Goal: Information Seeking & Learning: Learn about a topic

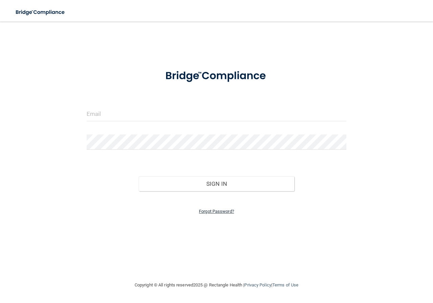
click at [226, 212] on link "Forgot Password?" at bounding box center [216, 211] width 35 height 5
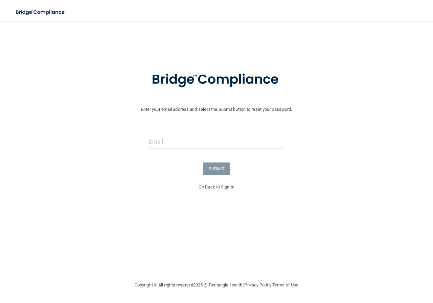
click at [217, 143] on input "email" at bounding box center [216, 141] width 135 height 15
type input "[EMAIL_ADDRESS][DOMAIN_NAME]"
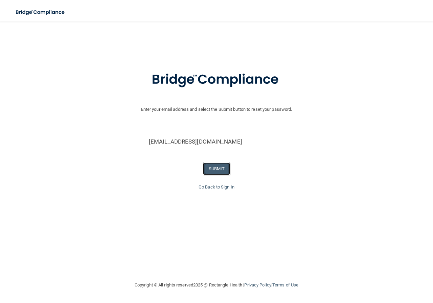
click at [216, 164] on button "SUBMIT" at bounding box center [216, 169] width 27 height 13
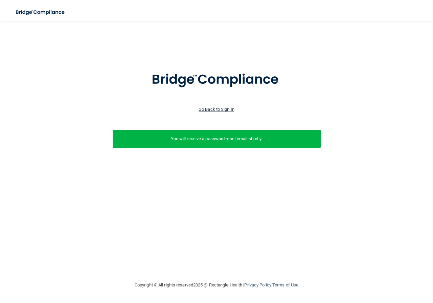
click at [214, 109] on link "Go Back to Sign In" at bounding box center [216, 109] width 36 height 5
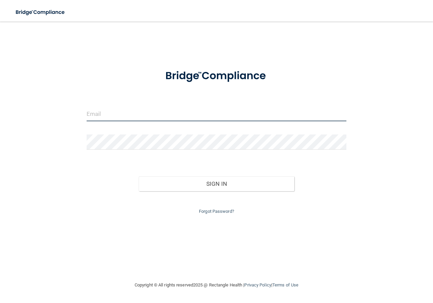
click at [193, 117] on input "email" at bounding box center [217, 113] width 260 height 15
type input "[EMAIL_ADDRESS][DOMAIN_NAME]"
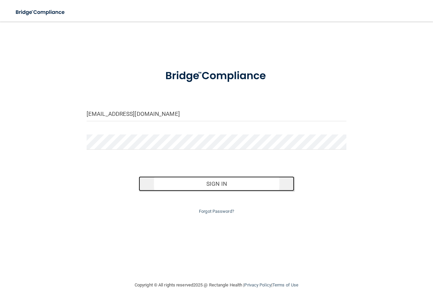
click at [213, 187] on button "Sign In" at bounding box center [217, 183] width 156 height 15
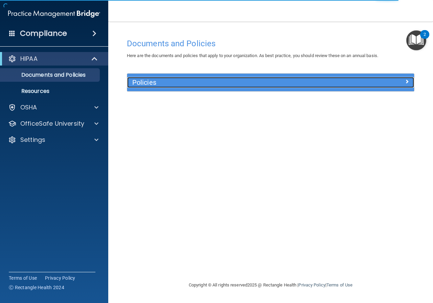
click at [386, 80] on div at bounding box center [378, 81] width 72 height 8
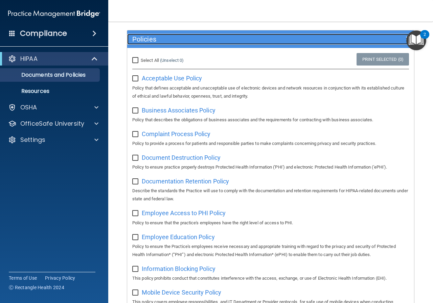
scroll to position [32, 0]
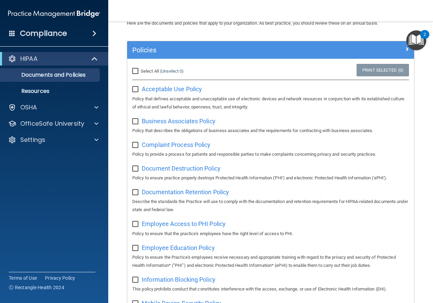
click at [138, 91] on input "checkbox" at bounding box center [136, 89] width 8 height 5
checkbox input "false"
click at [98, 106] on div at bounding box center [95, 107] width 17 height 8
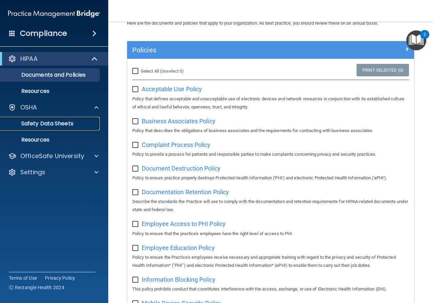
click at [83, 120] on p "Safety Data Sheets" at bounding box center [50, 123] width 92 height 7
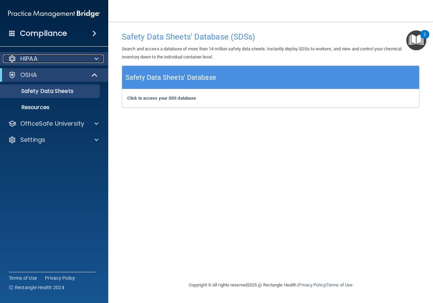
click at [97, 58] on span at bounding box center [96, 59] width 4 height 8
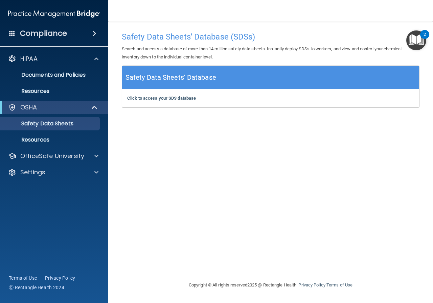
click at [96, 33] on span at bounding box center [94, 33] width 4 height 8
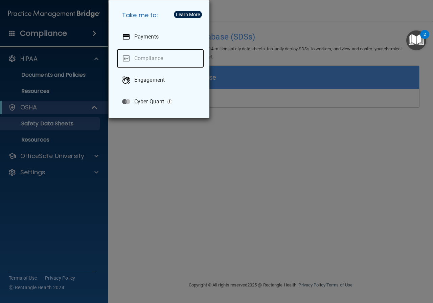
click at [146, 56] on link "Compliance" at bounding box center [160, 58] width 87 height 19
click at [83, 57] on div "Take me to: Payments Compliance Engagement Cyber Quant" at bounding box center [216, 151] width 433 height 303
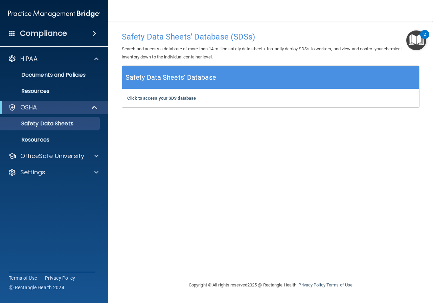
click at [18, 30] on div "Compliance" at bounding box center [54, 33] width 108 height 15
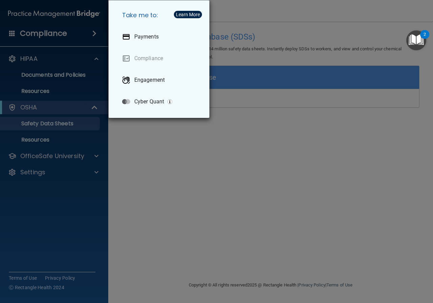
click at [86, 32] on div "Take me to: Payments Compliance Engagement Cyber Quant" at bounding box center [216, 151] width 433 height 303
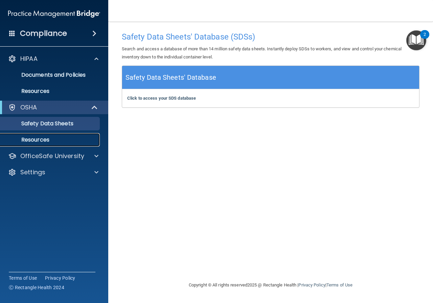
click at [68, 137] on p "Resources" at bounding box center [50, 140] width 92 height 7
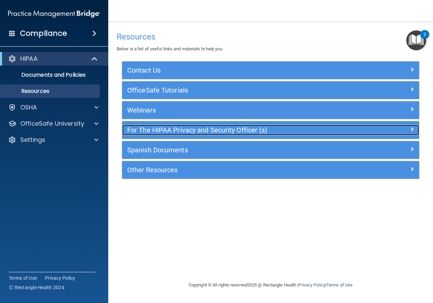
click at [250, 132] on h5 "For The HIPAA Privacy and Security Officer (s)" at bounding box center [233, 129] width 213 height 7
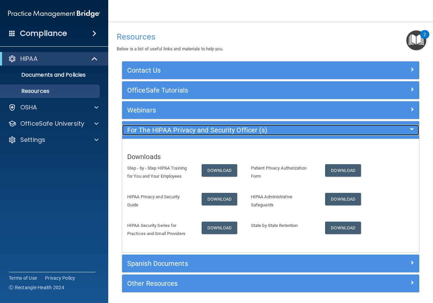
click at [250, 132] on h5 "For The HIPAA Privacy and Security Officer (s)" at bounding box center [233, 129] width 213 height 7
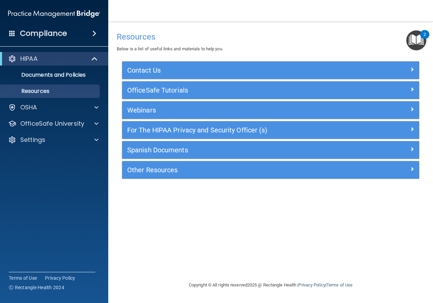
click at [95, 30] on span at bounding box center [94, 33] width 4 height 8
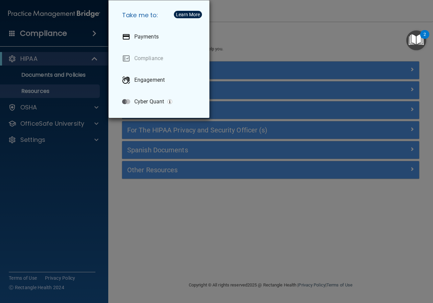
click at [95, 30] on div "Take me to: Payments Compliance Engagement Cyber Quant" at bounding box center [216, 151] width 433 height 303
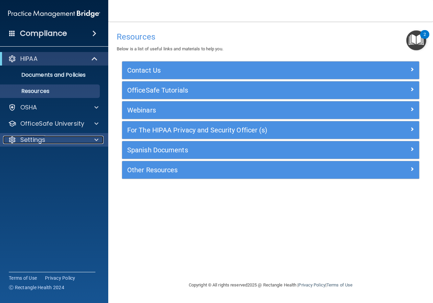
click at [80, 143] on div "Settings" at bounding box center [45, 140] width 84 height 8
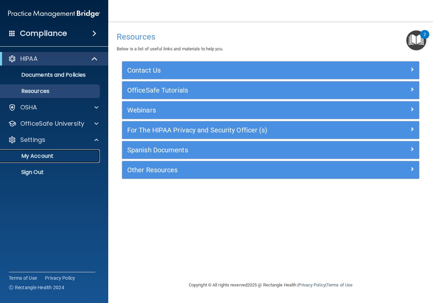
click at [55, 154] on p "My Account" at bounding box center [50, 156] width 92 height 7
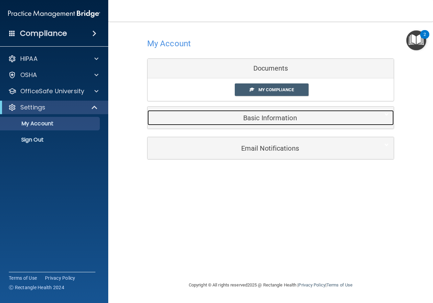
click at [300, 118] on h5 "Basic Information" at bounding box center [259, 117] width 215 height 7
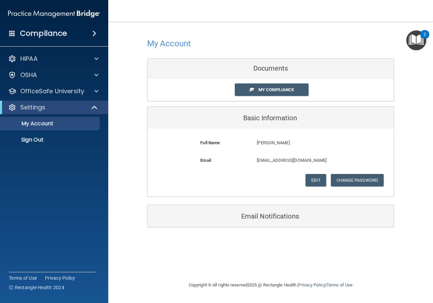
click at [327, 79] on div "My Compliance My Compliance My BAA" at bounding box center [270, 89] width 246 height 23
click at [294, 88] on link "My Compliance" at bounding box center [272, 89] width 74 height 13
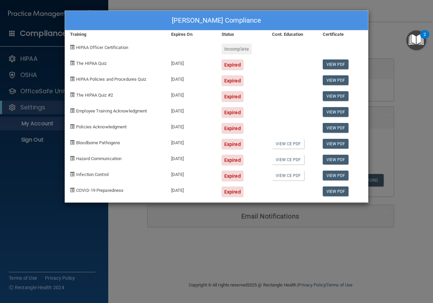
click at [229, 65] on div "Expired" at bounding box center [232, 64] width 22 height 11
click at [189, 64] on div "08/15/2025" at bounding box center [191, 62] width 50 height 16
click at [340, 60] on link "View PDF" at bounding box center [335, 64] width 26 height 10
click at [82, 63] on span "The HIPAA Quiz" at bounding box center [91, 63] width 30 height 5
click at [176, 59] on div "08/15/2025" at bounding box center [191, 62] width 50 height 16
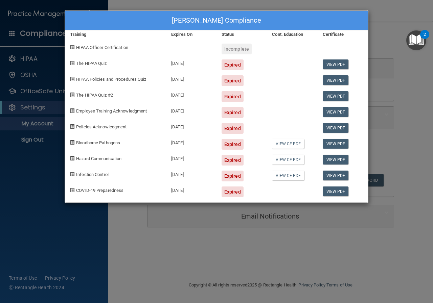
click at [382, 21] on div "Kiki Paulsen's Compliance Training Expires On Status Cont. Education Certificat…" at bounding box center [216, 151] width 433 height 303
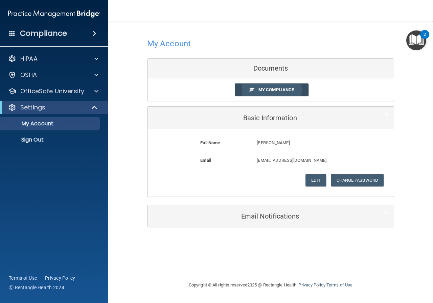
click at [296, 88] on link "My Compliance" at bounding box center [272, 89] width 74 height 13
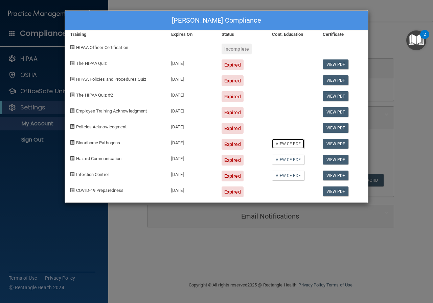
click at [289, 148] on link "View CE PDF" at bounding box center [288, 144] width 32 height 10
click at [320, 8] on div "Kiki Paulsen's Compliance Training Expires On Status Cont. Education Certificat…" at bounding box center [216, 151] width 433 height 303
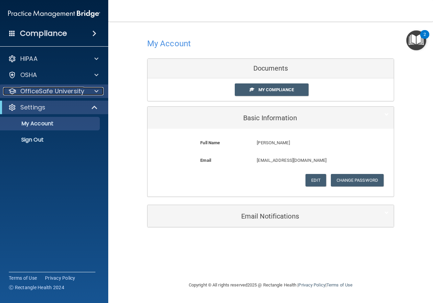
click at [100, 91] on div at bounding box center [95, 91] width 17 height 8
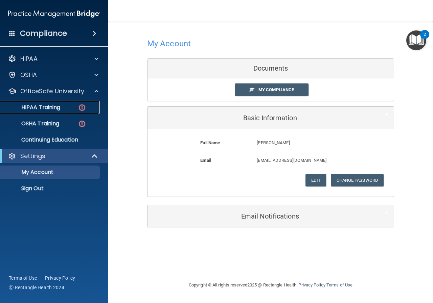
click at [73, 112] on link "HIPAA Training" at bounding box center [46, 108] width 106 height 14
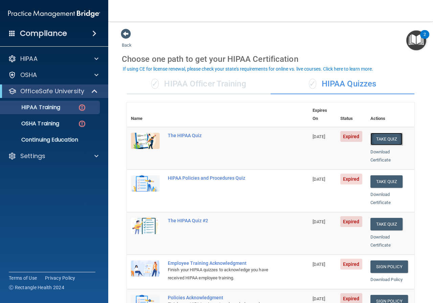
click at [383, 134] on button "Take Quiz" at bounding box center [386, 139] width 32 height 13
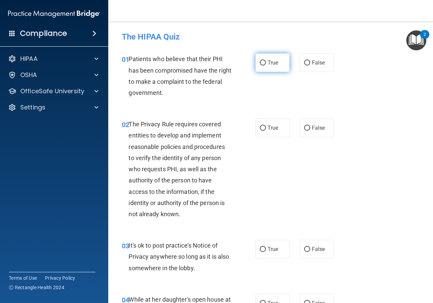
click at [264, 63] on label "True" at bounding box center [272, 62] width 34 height 19
click at [264, 63] on input "True" at bounding box center [263, 62] width 6 height 5
radio input "true"
click at [275, 129] on span "True" at bounding box center [272, 128] width 10 height 6
click at [266, 129] on input "True" at bounding box center [263, 128] width 6 height 5
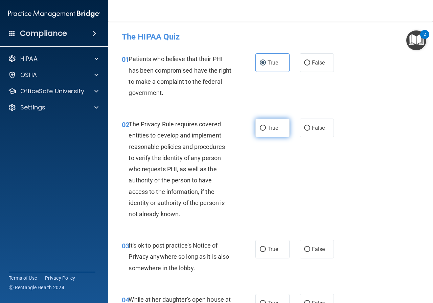
radio input "true"
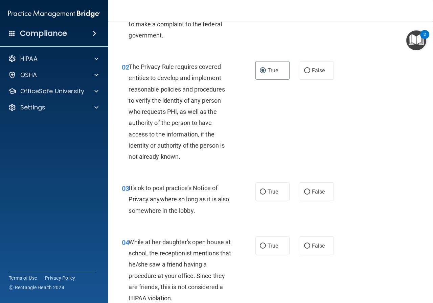
scroll to position [68, 0]
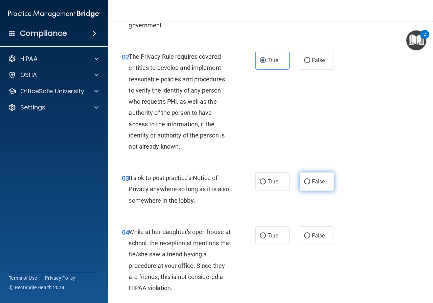
click at [312, 179] on span "False" at bounding box center [318, 181] width 13 height 6
click at [310, 179] on input "False" at bounding box center [307, 181] width 6 height 5
radio input "true"
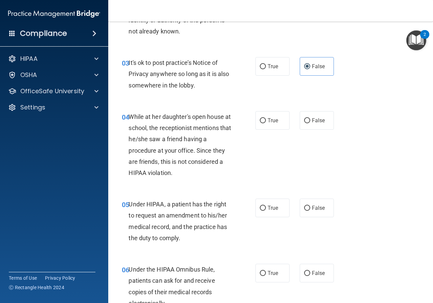
scroll to position [203, 0]
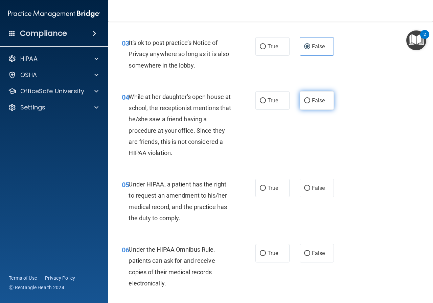
click at [319, 103] on span "False" at bounding box center [318, 100] width 13 height 6
click at [310, 103] on input "False" at bounding box center [307, 100] width 6 height 5
radio input "true"
click at [279, 188] on label "True" at bounding box center [272, 188] width 34 height 19
click at [266, 188] on input "True" at bounding box center [263, 188] width 6 height 5
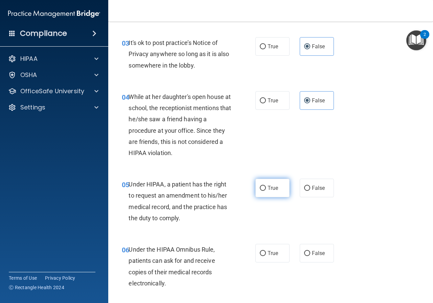
radio input "true"
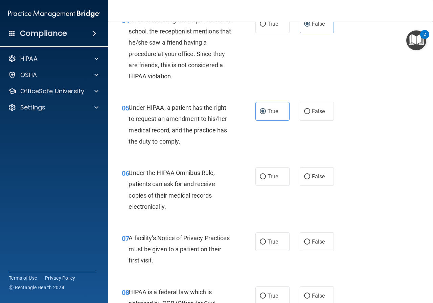
scroll to position [304, 0]
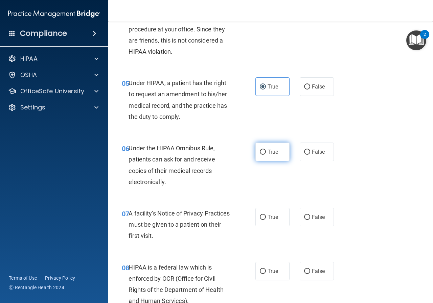
click at [274, 153] on span "True" at bounding box center [272, 152] width 10 height 6
click at [266, 153] on input "True" at bounding box center [263, 152] width 6 height 5
radio input "true"
click at [277, 211] on label "True" at bounding box center [272, 217] width 34 height 19
click at [266, 215] on input "True" at bounding box center [263, 217] width 6 height 5
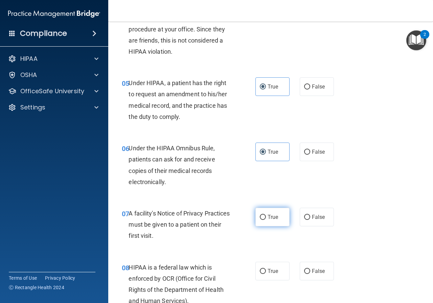
radio input "true"
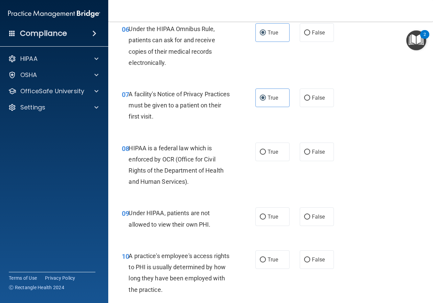
scroll to position [439, 0]
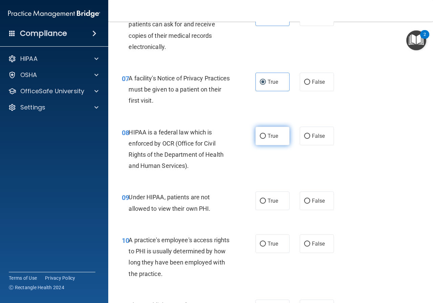
click at [273, 132] on label "True" at bounding box center [272, 136] width 34 height 19
click at [266, 134] on input "True" at bounding box center [263, 136] width 6 height 5
radio input "true"
click at [312, 199] on span "False" at bounding box center [318, 201] width 13 height 6
click at [310, 199] on input "False" at bounding box center [307, 201] width 6 height 5
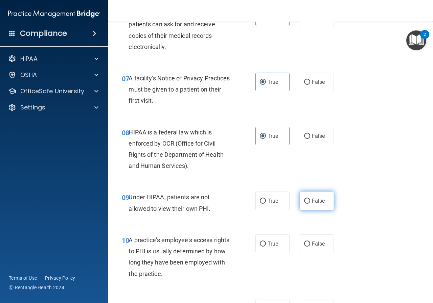
radio input "true"
click at [285, 199] on label "True" at bounding box center [272, 201] width 34 height 19
click at [266, 199] on input "True" at bounding box center [263, 201] width 6 height 5
radio input "true"
click at [304, 201] on input "False" at bounding box center [307, 201] width 6 height 5
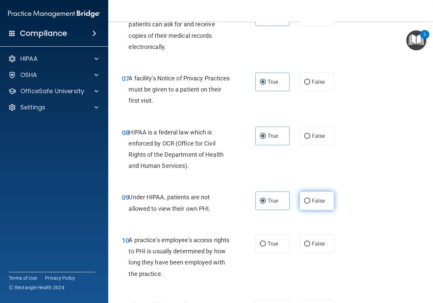
radio input "true"
click at [272, 199] on span "True" at bounding box center [272, 201] width 10 height 6
click at [266, 199] on input "True" at bounding box center [263, 201] width 6 height 5
radio input "true"
radio input "false"
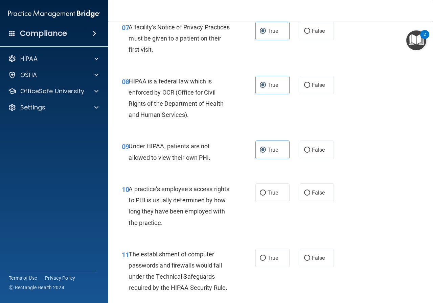
scroll to position [507, 0]
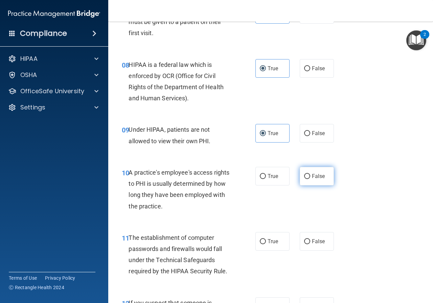
click at [313, 180] on label "False" at bounding box center [316, 176] width 34 height 19
click at [310, 179] on input "False" at bounding box center [307, 176] width 6 height 5
radio input "true"
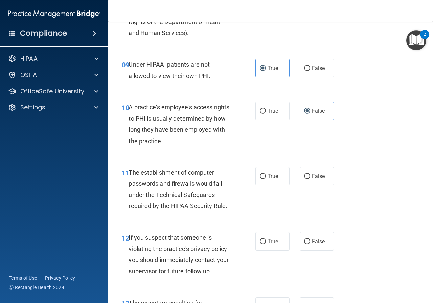
scroll to position [575, 0]
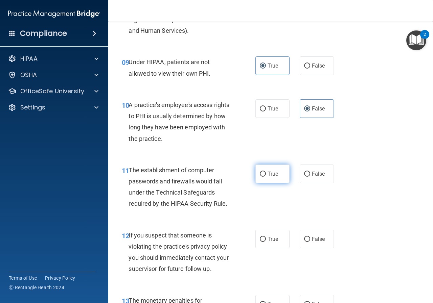
click at [267, 173] on span "True" at bounding box center [272, 174] width 10 height 6
click at [265, 173] on input "True" at bounding box center [263, 174] width 6 height 5
radio input "true"
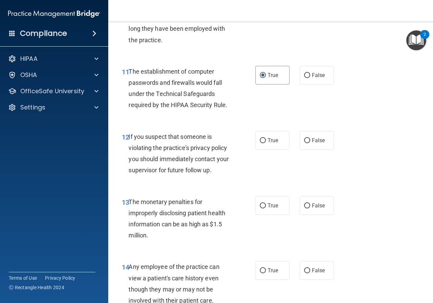
scroll to position [676, 0]
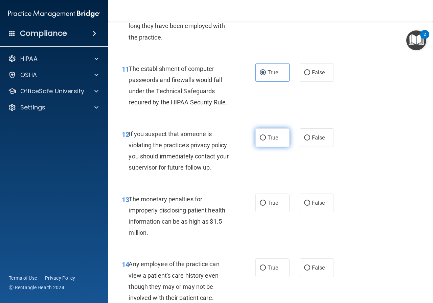
click at [269, 138] on span "True" at bounding box center [272, 138] width 10 height 6
click at [266, 138] on input "True" at bounding box center [263, 138] width 6 height 5
radio input "true"
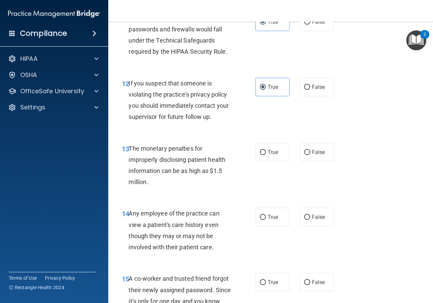
scroll to position [744, 0]
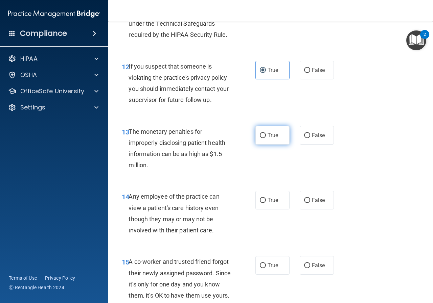
click at [267, 141] on label "True" at bounding box center [272, 135] width 34 height 19
click at [266, 138] on input "True" at bounding box center [263, 135] width 6 height 5
radio input "true"
click at [264, 192] on label "True" at bounding box center [272, 200] width 34 height 19
click at [264, 198] on input "True" at bounding box center [263, 200] width 6 height 5
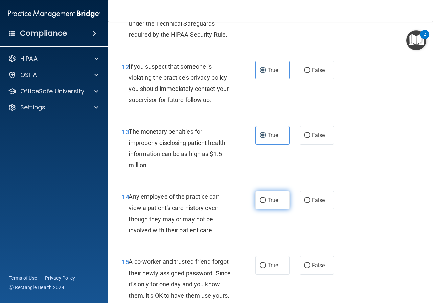
radio input "true"
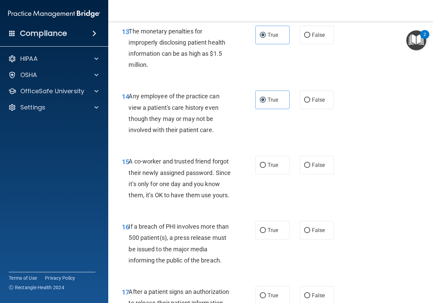
scroll to position [845, 0]
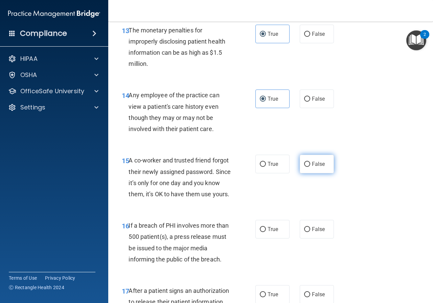
click at [308, 165] on label "False" at bounding box center [316, 164] width 34 height 19
click at [308, 165] on input "False" at bounding box center [307, 164] width 6 height 5
radio input "true"
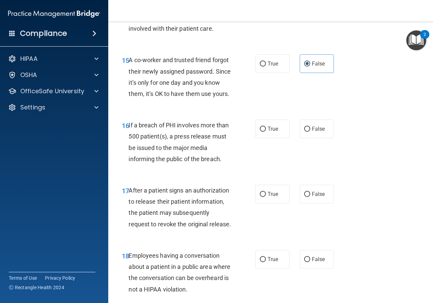
scroll to position [946, 0]
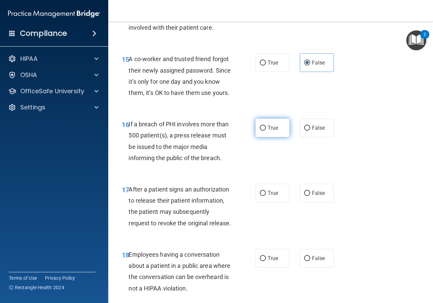
click at [262, 136] on label "True" at bounding box center [272, 128] width 34 height 19
click at [262, 131] on input "True" at bounding box center [263, 128] width 6 height 5
radio input "true"
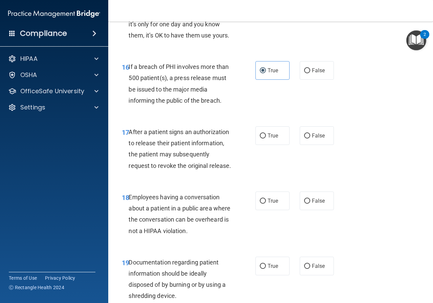
scroll to position [1048, 0]
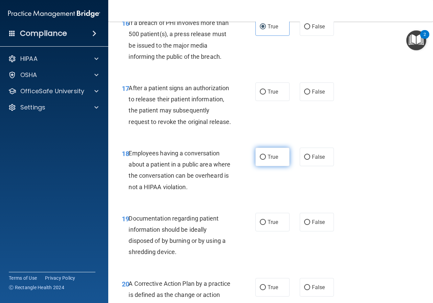
click at [274, 160] on span "True" at bounding box center [272, 157] width 10 height 6
click at [266, 160] on input "True" at bounding box center [263, 157] width 6 height 5
radio input "true"
click at [272, 232] on label "True" at bounding box center [272, 222] width 34 height 19
click at [266, 225] on input "True" at bounding box center [263, 222] width 6 height 5
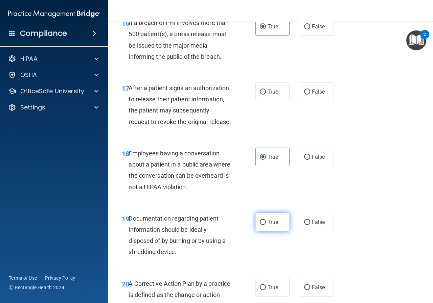
radio input "true"
click at [267, 95] on span "True" at bounding box center [272, 92] width 10 height 6
click at [265, 95] on input "True" at bounding box center [263, 92] width 6 height 5
radio input "true"
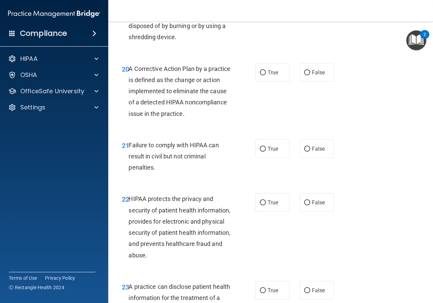
scroll to position [1284, 0]
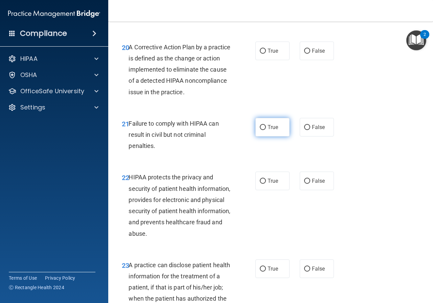
click at [272, 130] on span "True" at bounding box center [272, 127] width 10 height 6
click at [266, 130] on input "True" at bounding box center [263, 127] width 6 height 5
radio input "true"
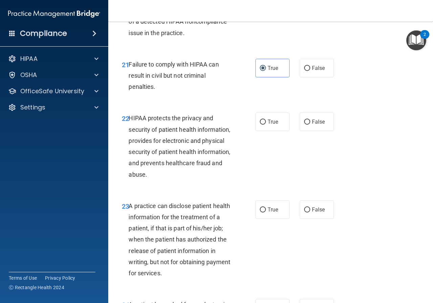
scroll to position [1352, 0]
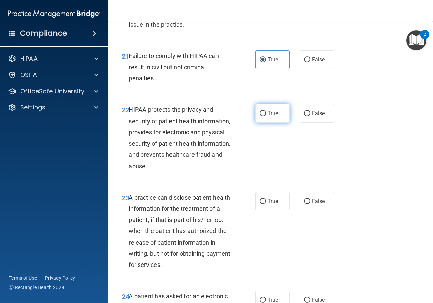
click at [267, 117] on span "True" at bounding box center [272, 113] width 10 height 6
click at [266, 116] on input "True" at bounding box center [263, 113] width 6 height 5
radio input "true"
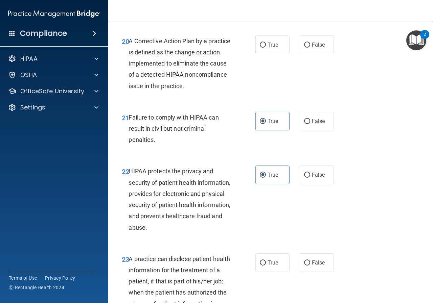
scroll to position [1284, 0]
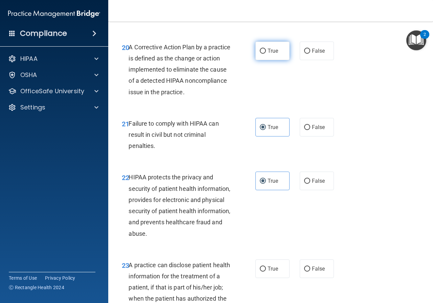
click at [274, 60] on label "True" at bounding box center [272, 51] width 34 height 19
click at [266, 54] on input "True" at bounding box center [263, 51] width 6 height 5
radio input "true"
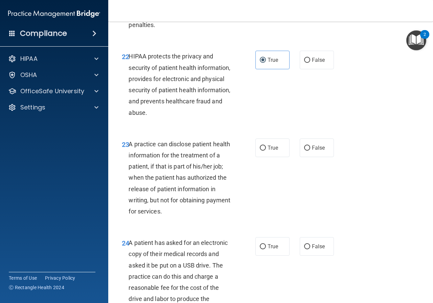
scroll to position [1420, 0]
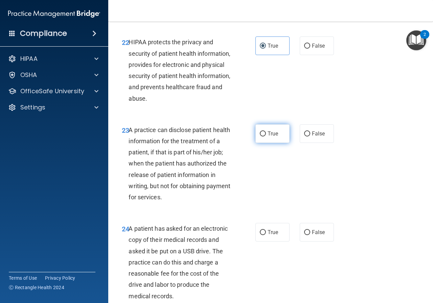
click at [268, 143] on label "True" at bounding box center [272, 133] width 34 height 19
click at [266, 137] on input "True" at bounding box center [263, 133] width 6 height 5
radio input "true"
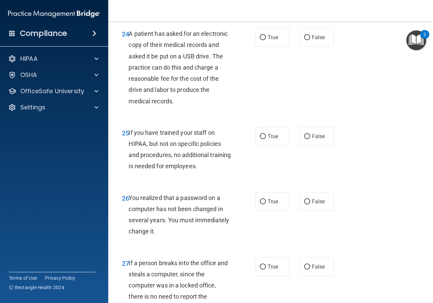
scroll to position [1622, 0]
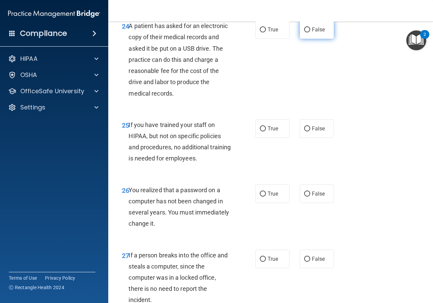
click at [314, 33] on span "False" at bounding box center [318, 29] width 13 height 6
click at [310, 32] on input "False" at bounding box center [307, 29] width 6 height 5
radio input "true"
click at [312, 132] on span "False" at bounding box center [318, 128] width 13 height 6
click at [310, 131] on input "False" at bounding box center [307, 128] width 6 height 5
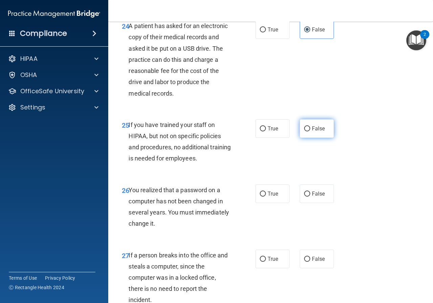
radio input "true"
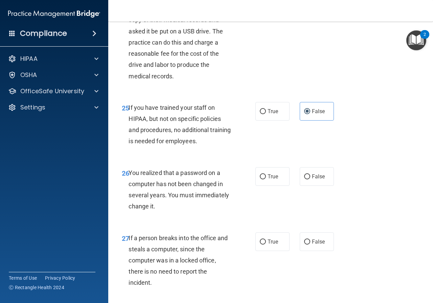
scroll to position [1690, 0]
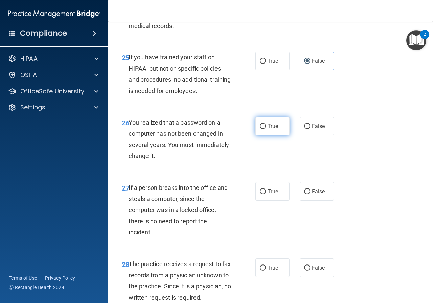
click at [279, 136] on label "True" at bounding box center [272, 126] width 34 height 19
click at [266, 129] on input "True" at bounding box center [263, 126] width 6 height 5
radio input "true"
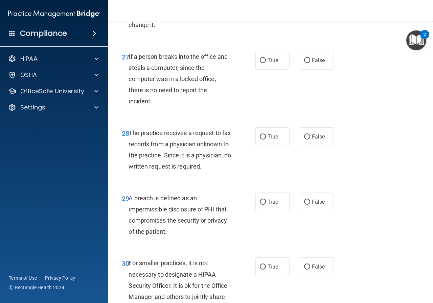
scroll to position [1825, 0]
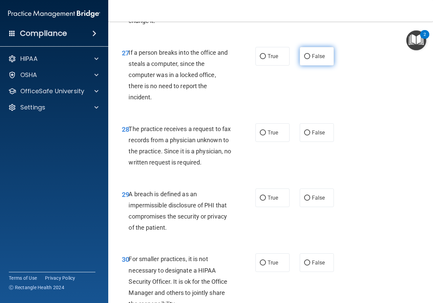
click at [312, 59] on span "False" at bounding box center [318, 56] width 13 height 6
click at [310, 59] on input "False" at bounding box center [307, 56] width 6 height 5
radio input "true"
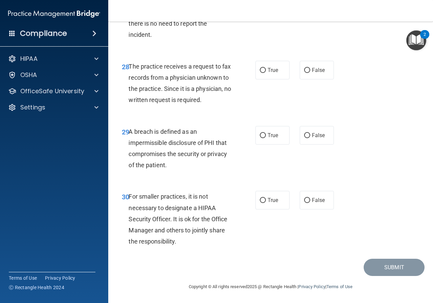
scroll to position [1921, 0]
click at [307, 62] on label "False" at bounding box center [316, 70] width 34 height 19
click at [307, 68] on input "False" at bounding box center [307, 70] width 6 height 5
radio input "true"
click at [273, 67] on span "True" at bounding box center [272, 70] width 10 height 6
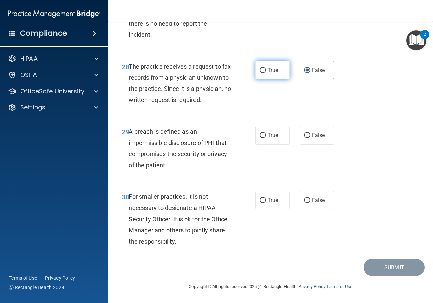
click at [266, 68] on input "True" at bounding box center [263, 70] width 6 height 5
radio input "true"
click at [318, 61] on label "False" at bounding box center [316, 70] width 34 height 19
click at [310, 68] on input "False" at bounding box center [307, 70] width 6 height 5
radio input "true"
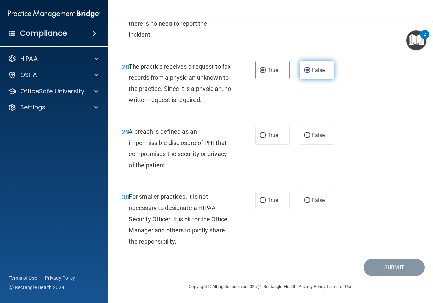
radio input "false"
click at [263, 136] on label "True" at bounding box center [272, 135] width 34 height 19
click at [263, 136] on input "True" at bounding box center [263, 135] width 6 height 5
radio input "true"
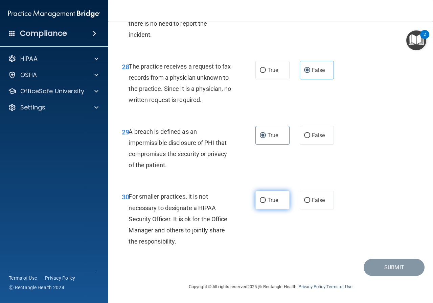
click at [263, 200] on input "True" at bounding box center [263, 200] width 6 height 5
radio input "true"
click at [380, 266] on button "Submit" at bounding box center [393, 267] width 61 height 17
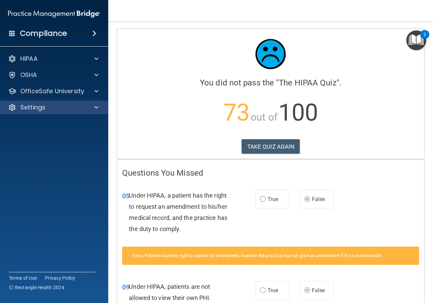
click at [98, 103] on div "Settings" at bounding box center [54, 108] width 108 height 14
click at [94, 108] on span at bounding box center [96, 107] width 4 height 8
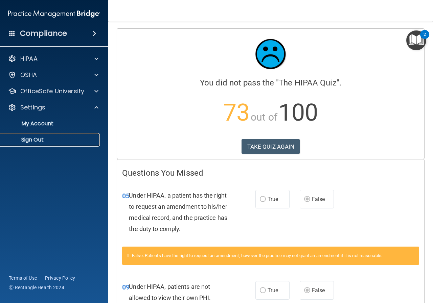
click at [41, 140] on p "Sign Out" at bounding box center [50, 140] width 92 height 7
